Goal: Navigation & Orientation: Go to known website

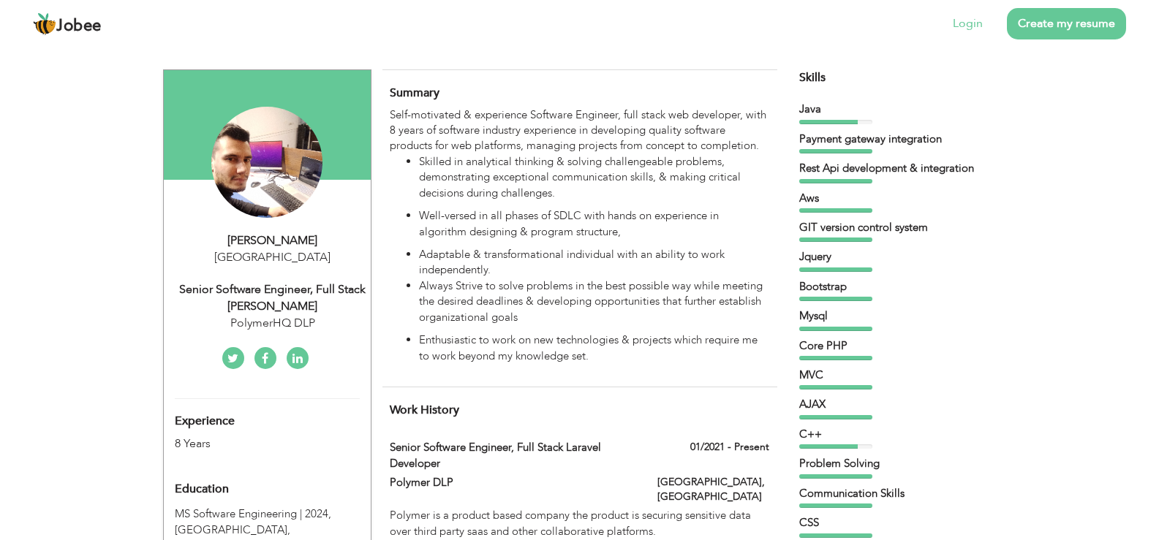
click at [951, 21] on li "Login" at bounding box center [957, 23] width 50 height 37
click at [964, 23] on link "Login" at bounding box center [968, 23] width 30 height 17
